Goal: Find specific page/section: Find specific page/section

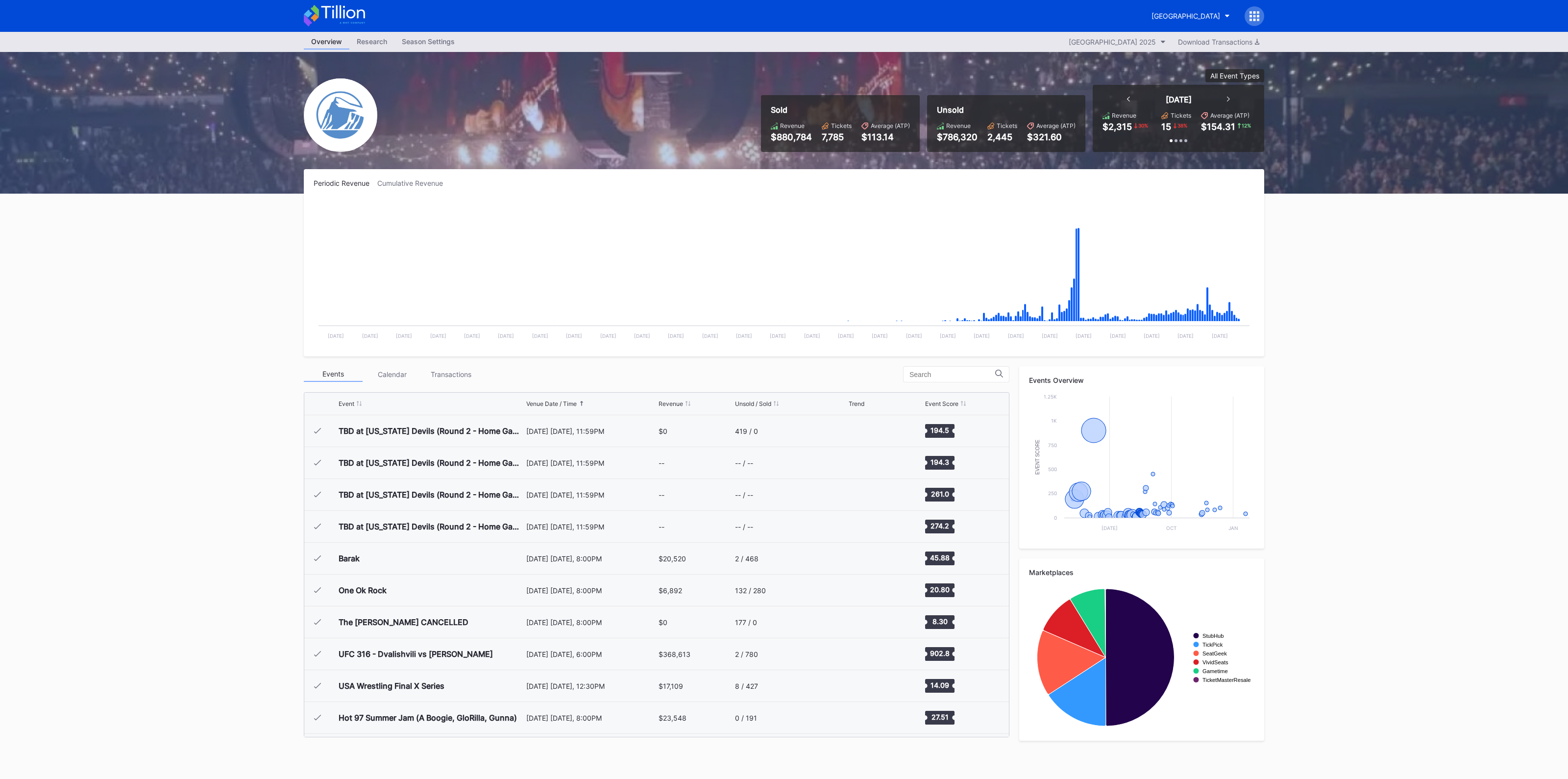
scroll to position [956, 0]
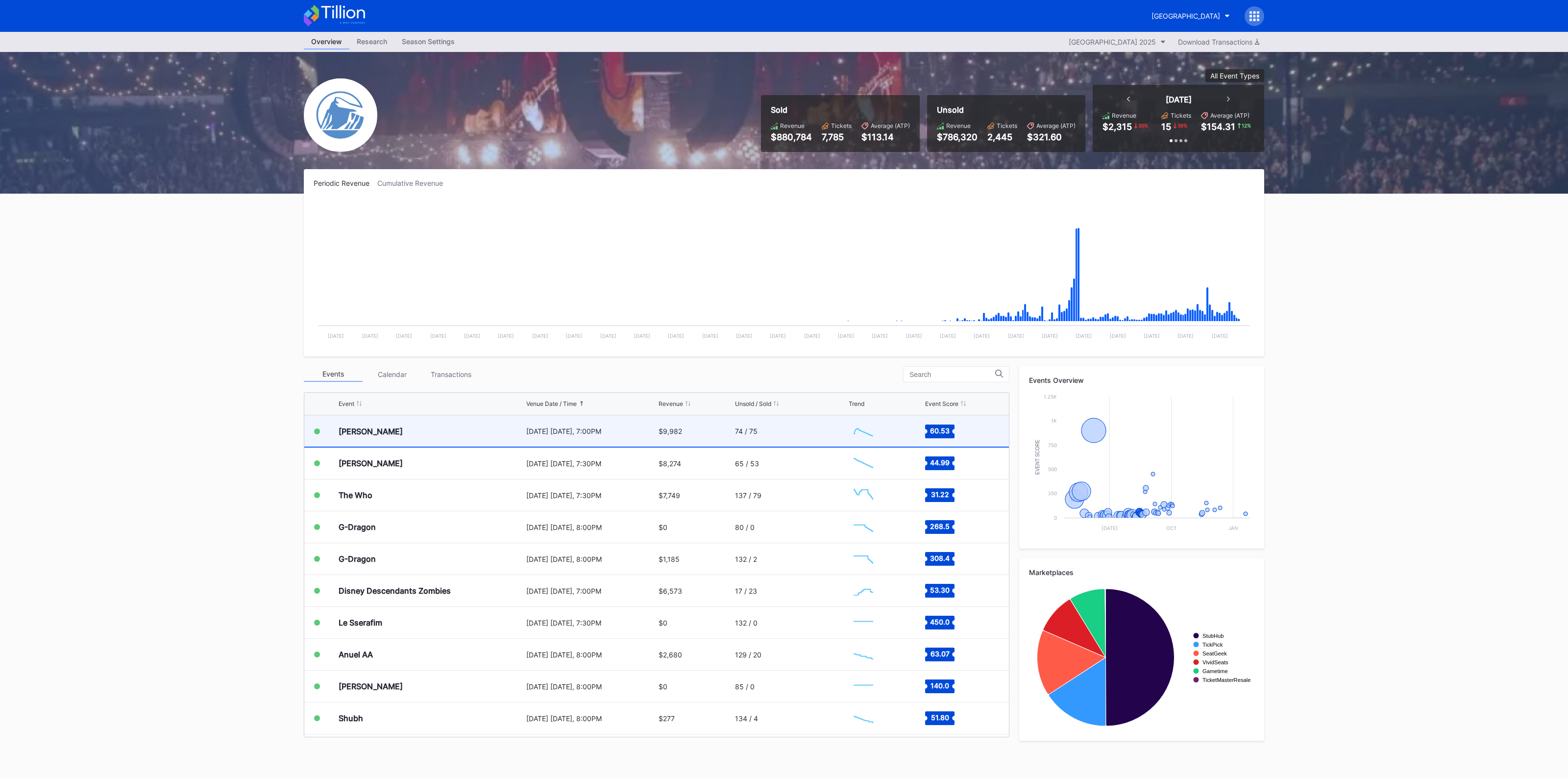
click at [485, 427] on div "[PERSON_NAME]" at bounding box center [431, 431] width 185 height 31
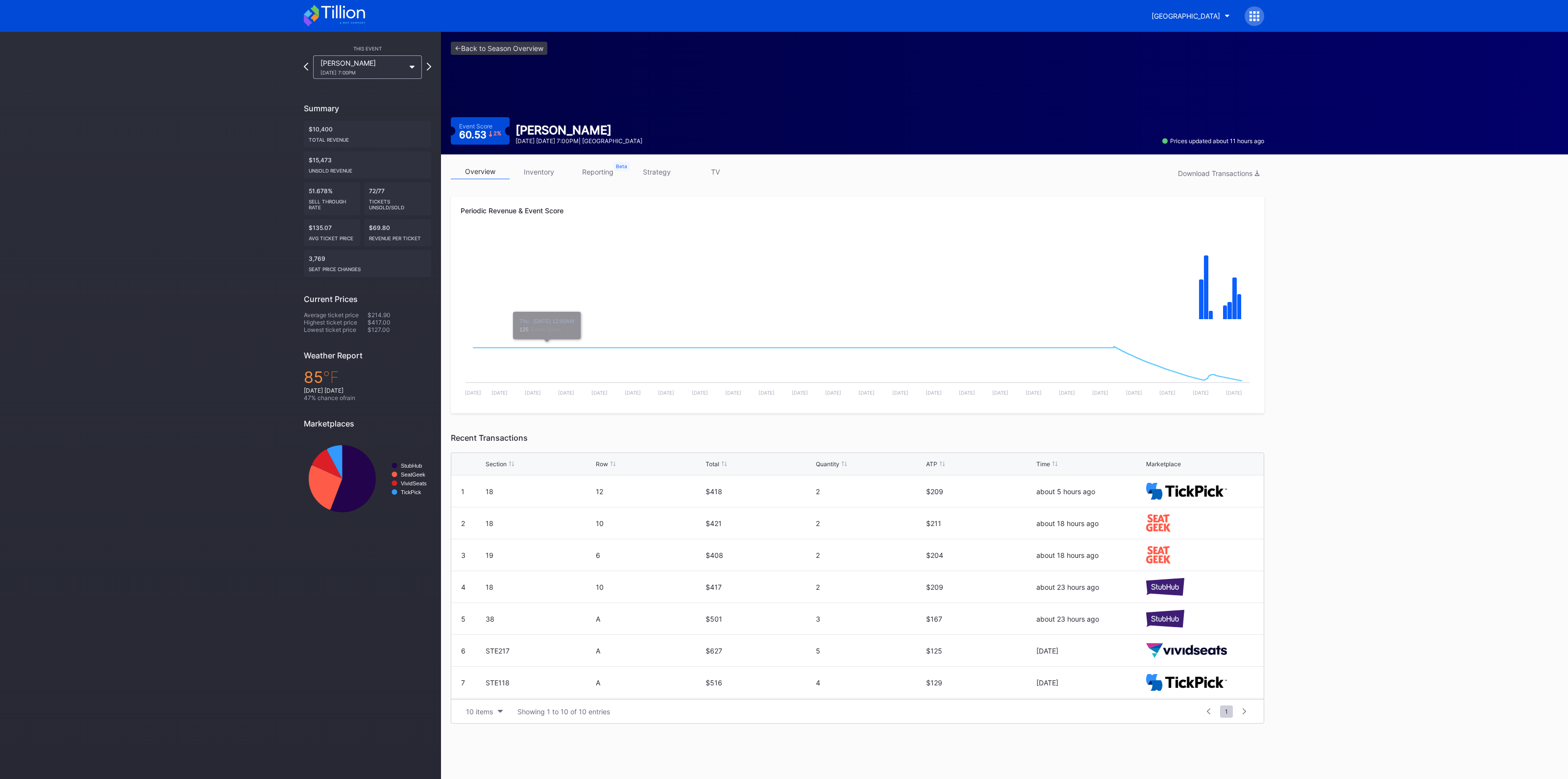
click at [548, 169] on link "inventory" at bounding box center [539, 172] width 59 height 15
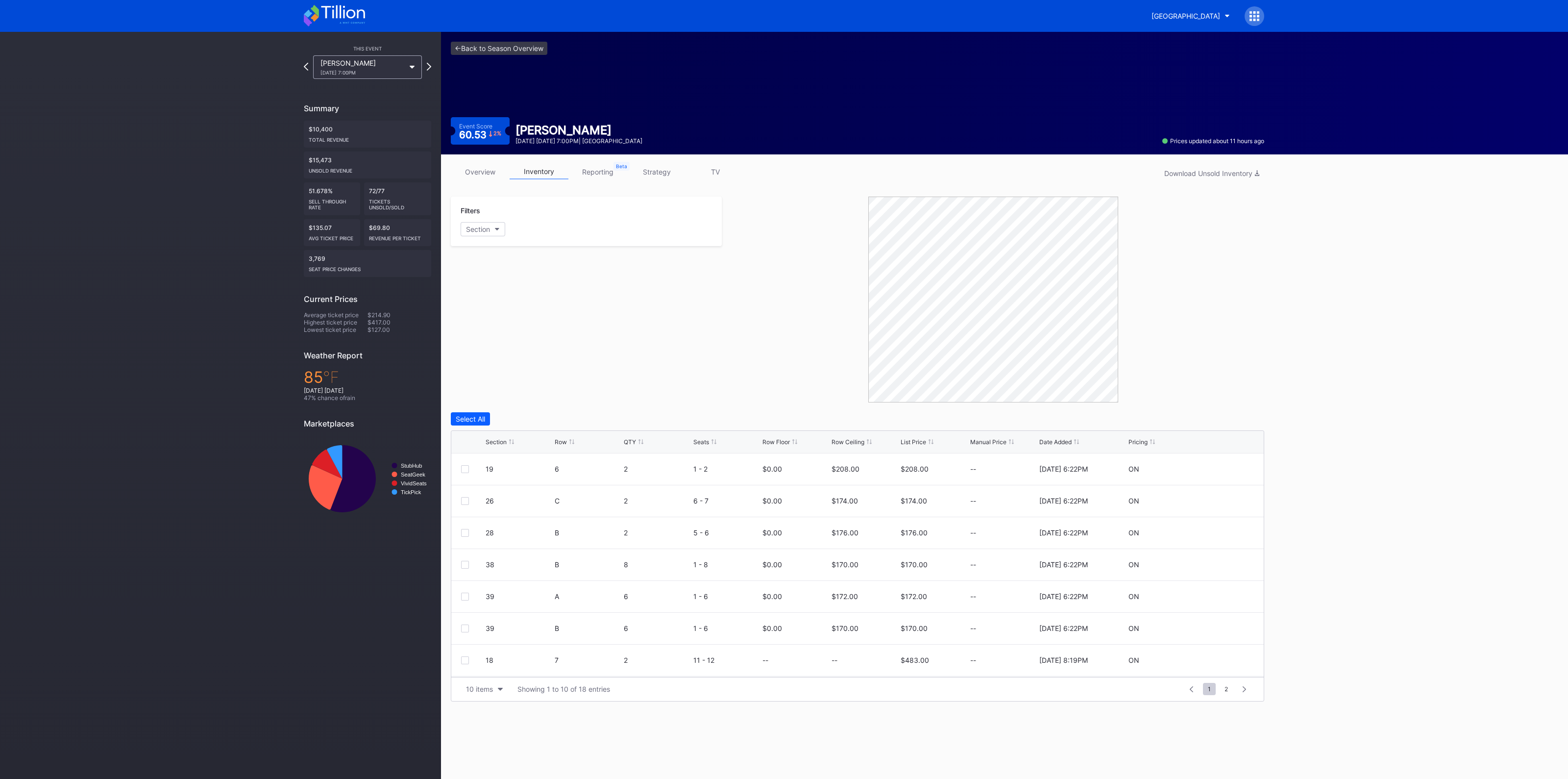
click at [504, 438] on div "Section" at bounding box center [496, 442] width 21 height 7
click at [493, 45] on link "<- Back to Season Overview" at bounding box center [499, 48] width 96 height 13
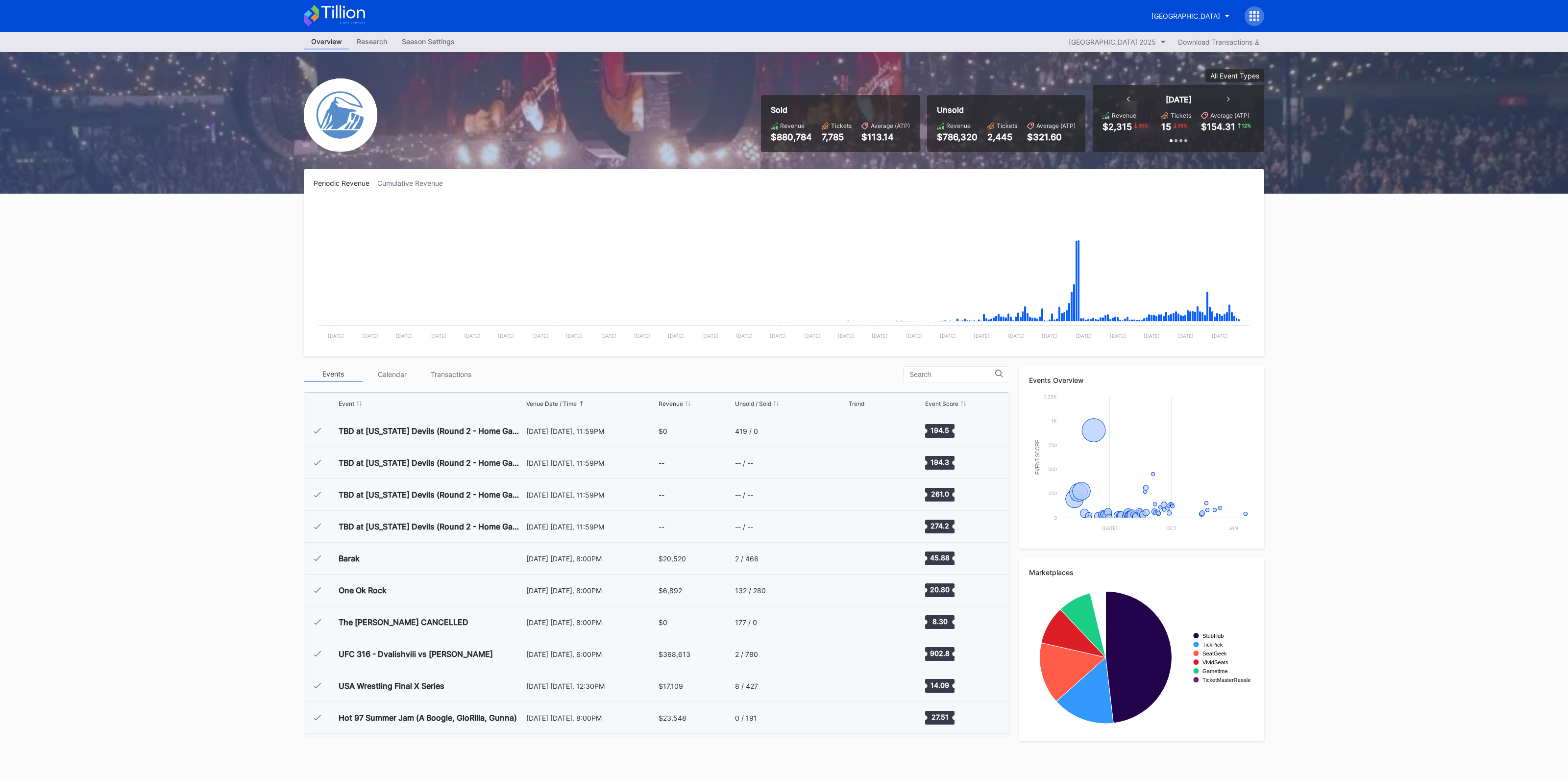
scroll to position [956, 0]
